Goal: Task Accomplishment & Management: Complete application form

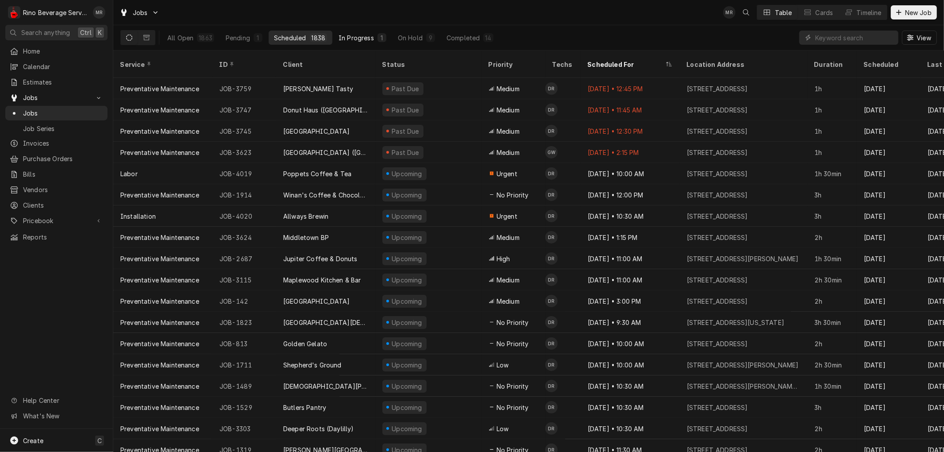
click at [359, 36] on div "In Progress" at bounding box center [355, 37] width 35 height 9
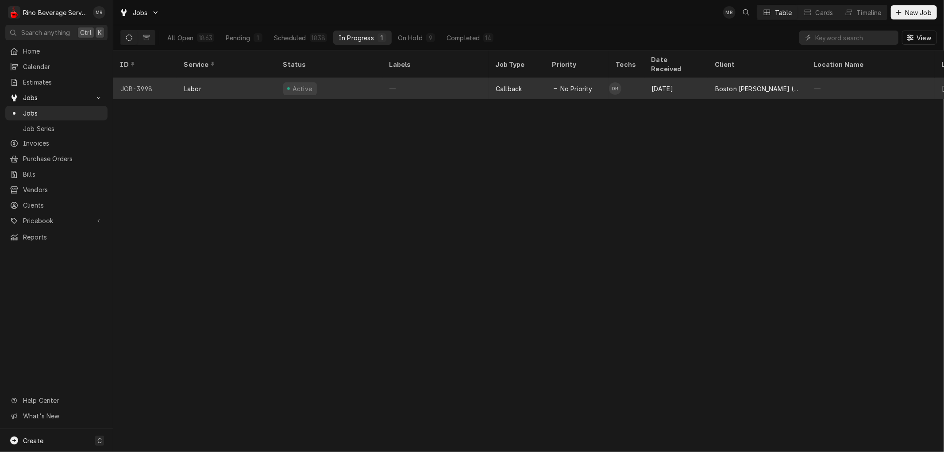
click at [365, 78] on div "Active" at bounding box center [329, 88] width 106 height 21
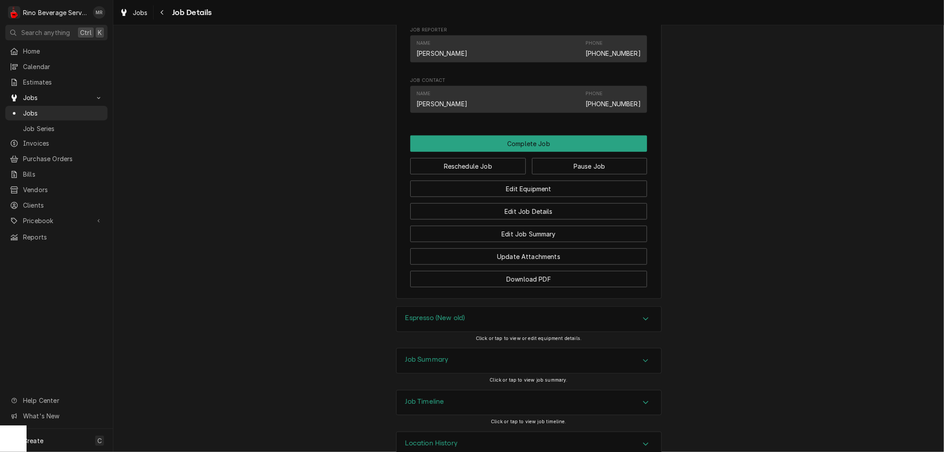
scroll to position [671, 0]
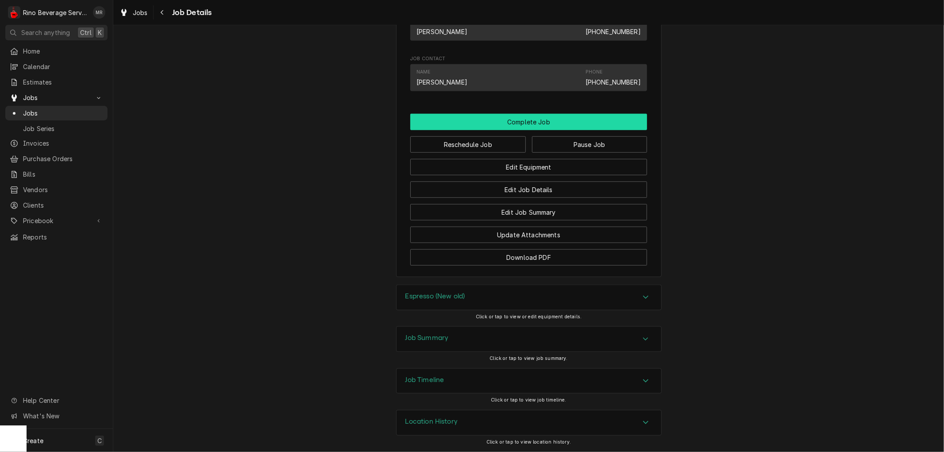
click at [518, 122] on button "Complete Job" at bounding box center [528, 122] width 237 height 16
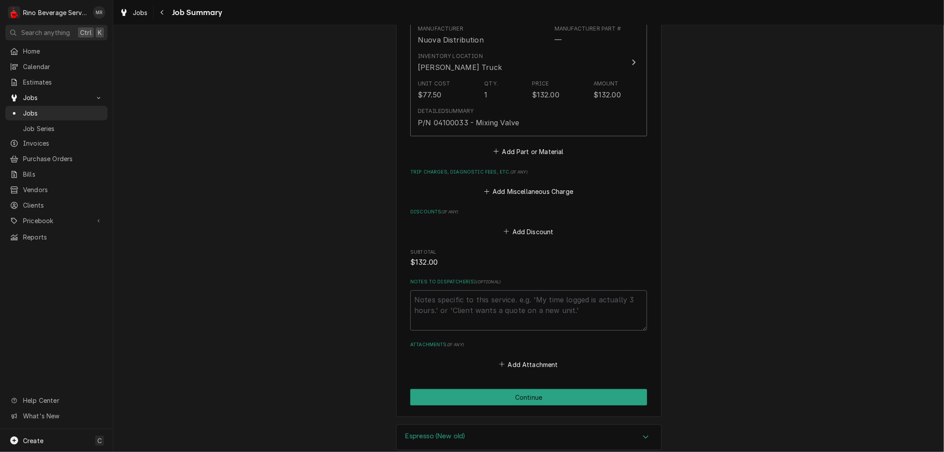
scroll to position [737, 0]
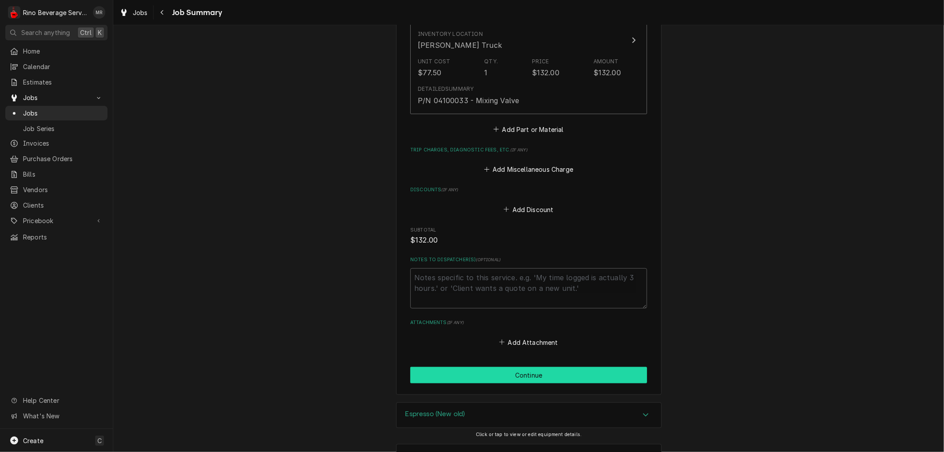
click at [520, 367] on button "Continue" at bounding box center [528, 375] width 237 height 16
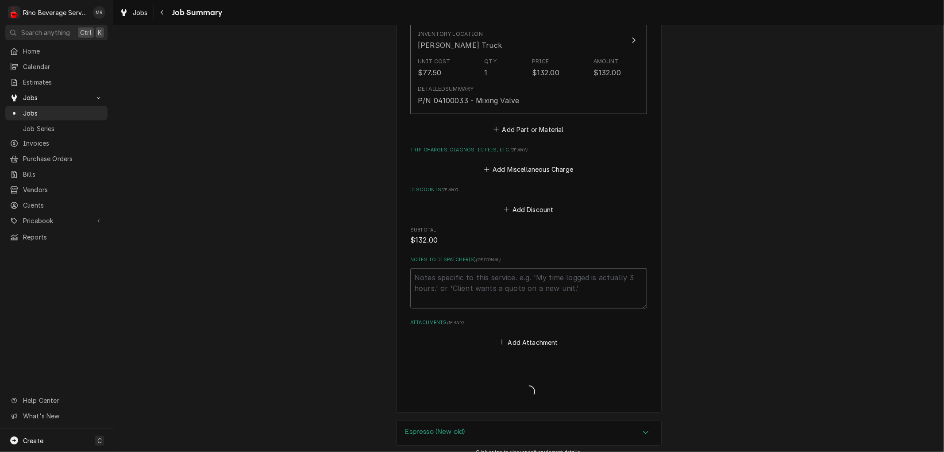
type textarea "x"
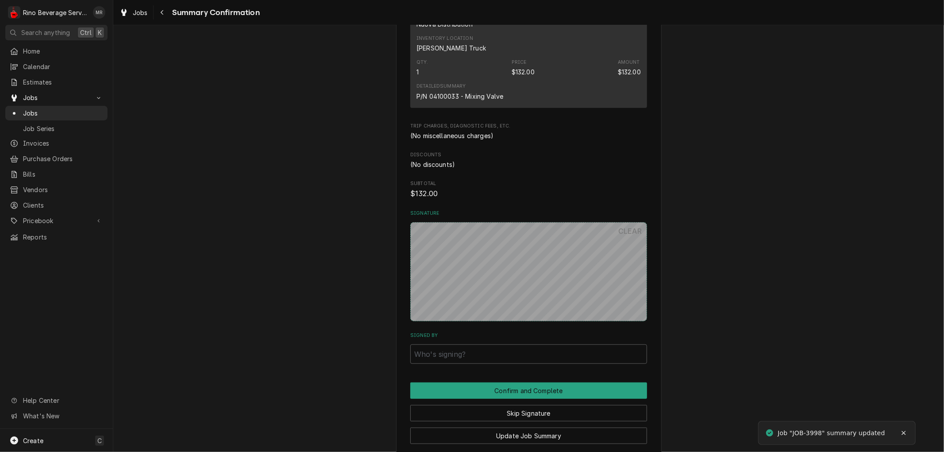
scroll to position [639, 0]
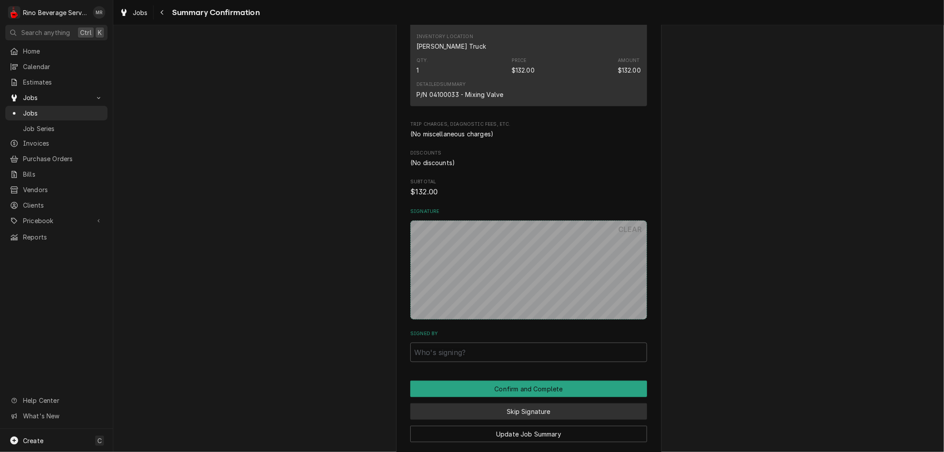
click at [457, 409] on button "Skip Signature" at bounding box center [528, 411] width 237 height 16
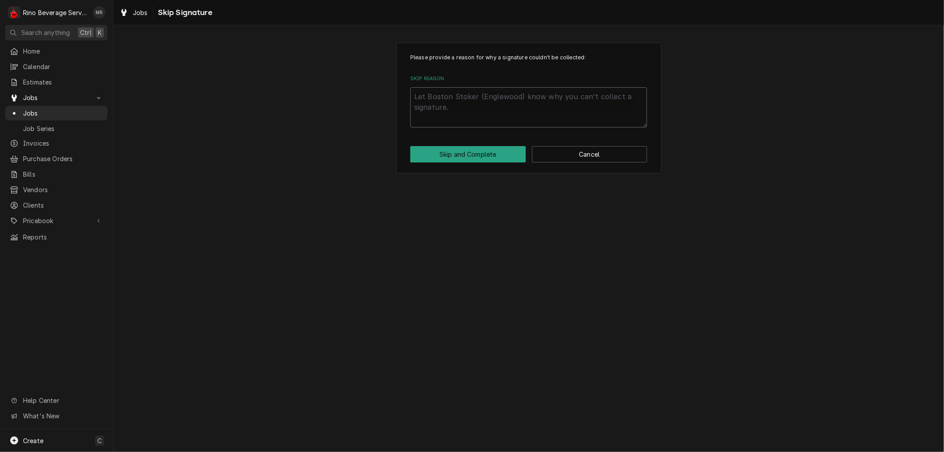
click at [462, 109] on textarea "Skip Reason" at bounding box center [528, 107] width 237 height 40
type textarea "x"
type textarea "n"
type textarea "x"
type textarea "no"
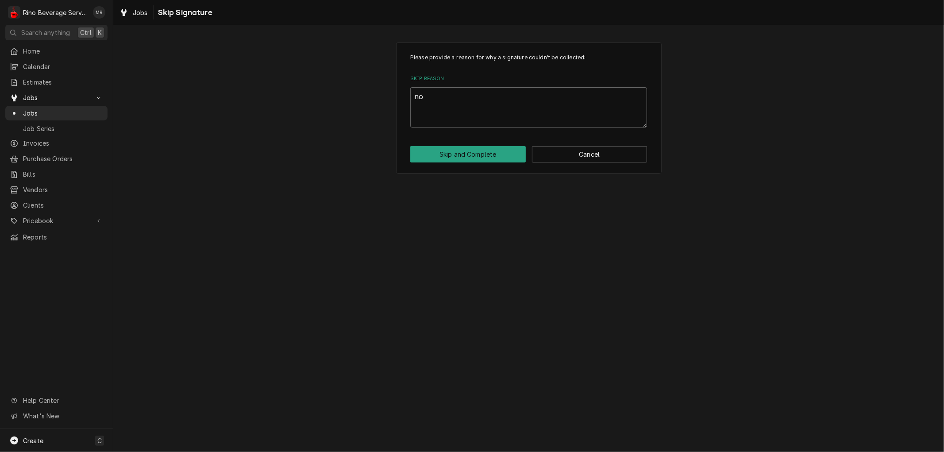
type textarea "x"
type textarea "non"
type textarea "x"
type textarea "none"
click at [484, 151] on button "Skip and Complete" at bounding box center [467, 154] width 115 height 16
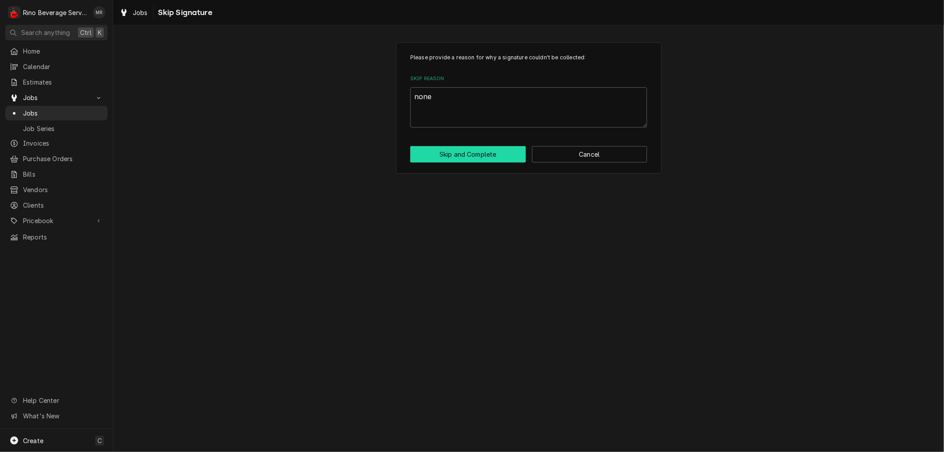
type textarea "x"
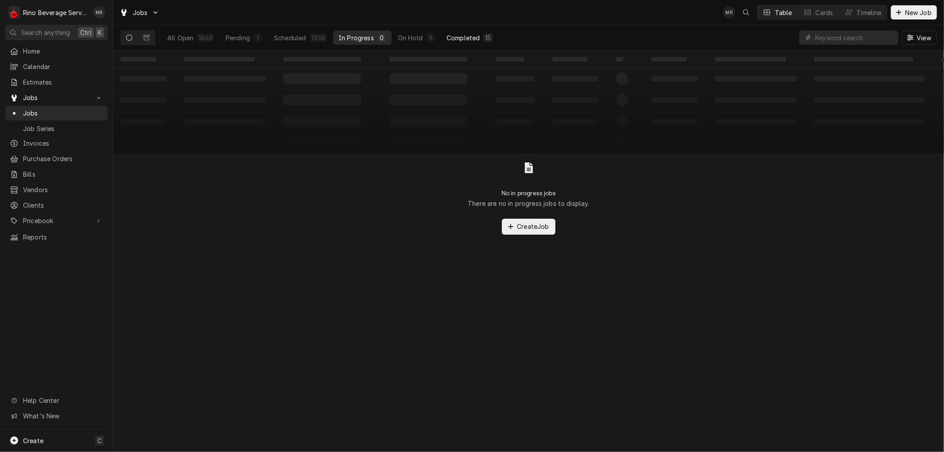
click at [464, 37] on div "Completed" at bounding box center [462, 37] width 33 height 9
